Goal: Find specific page/section: Find specific page/section

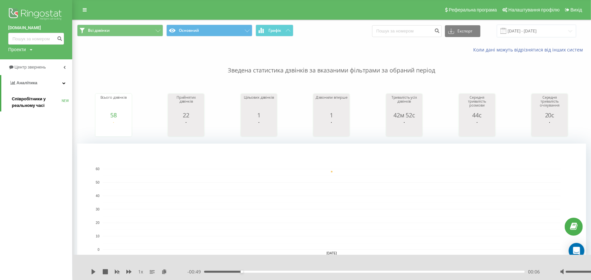
click at [41, 99] on span "Співробітники у реальному часі" at bounding box center [37, 102] width 50 height 13
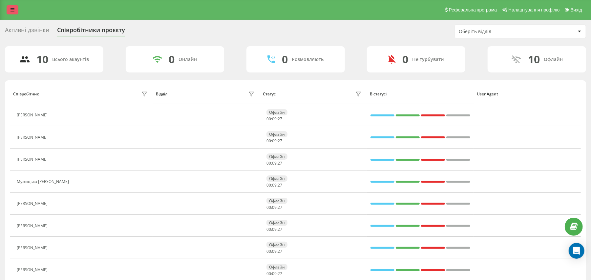
click at [18, 10] on link at bounding box center [13, 9] width 12 height 9
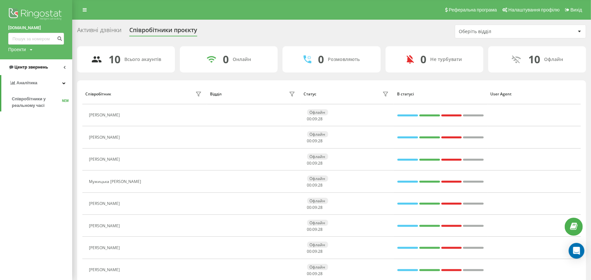
click at [39, 63] on link "Центр звернень" at bounding box center [36, 67] width 72 height 16
click at [49, 84] on link "Журнал дзвінків" at bounding box center [42, 83] width 60 height 12
